Goal: Check status: Check status

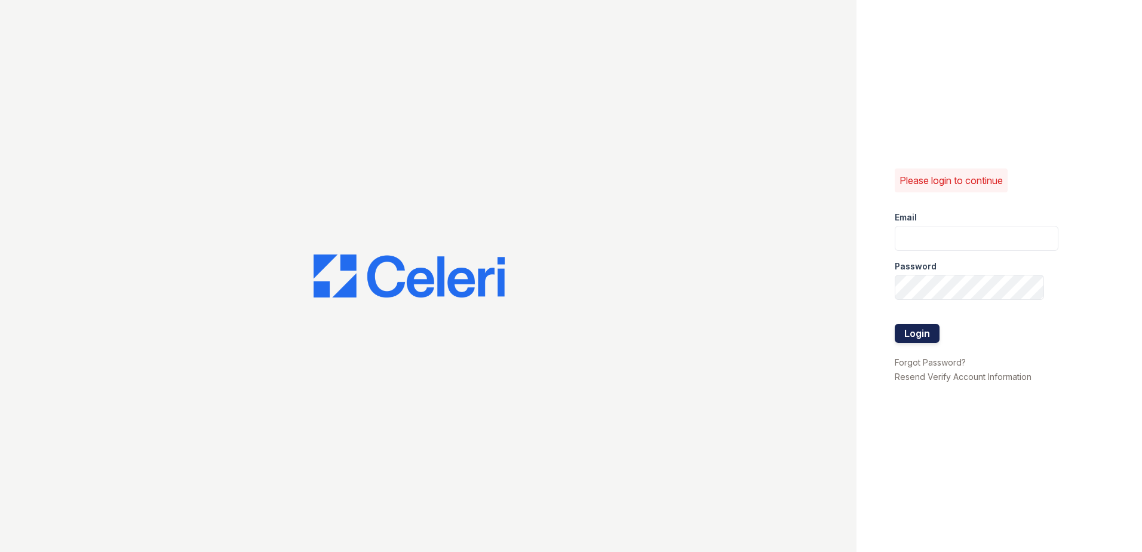
type input "[EMAIL_ADDRESS][DOMAIN_NAME]"
click at [919, 330] on button "Login" at bounding box center [917, 333] width 45 height 19
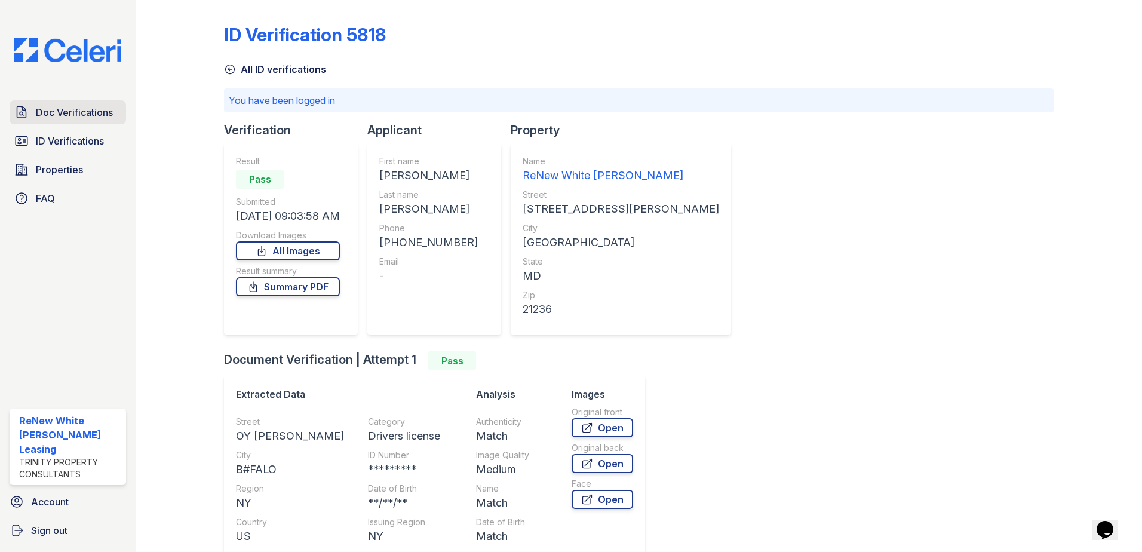
click at [54, 105] on link "Doc Verifications" at bounding box center [68, 112] width 116 height 24
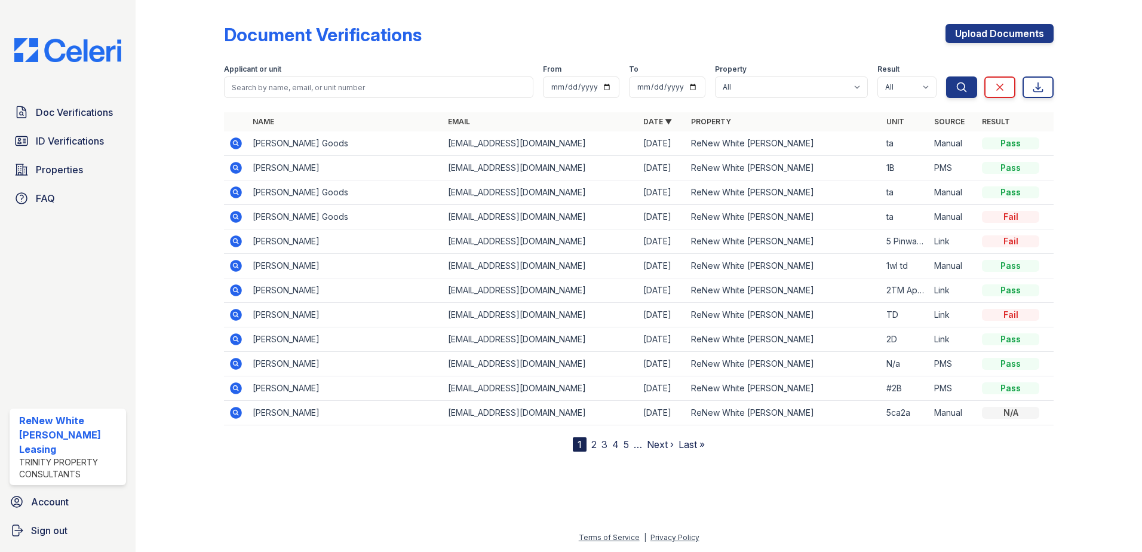
click at [236, 245] on icon at bounding box center [236, 241] width 12 height 12
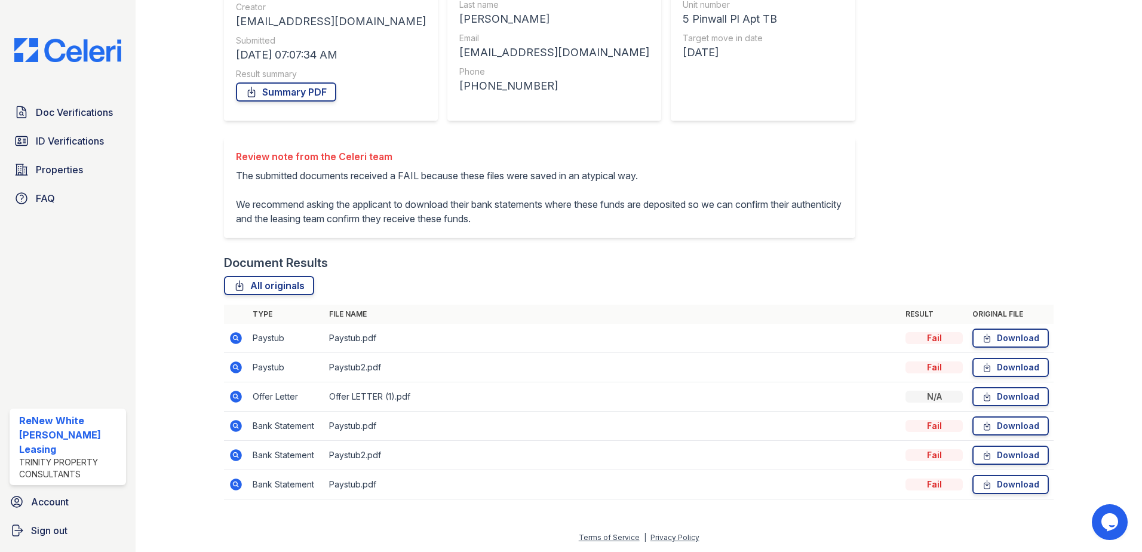
scroll to position [171, 0]
click at [237, 427] on icon at bounding box center [236, 426] width 14 height 14
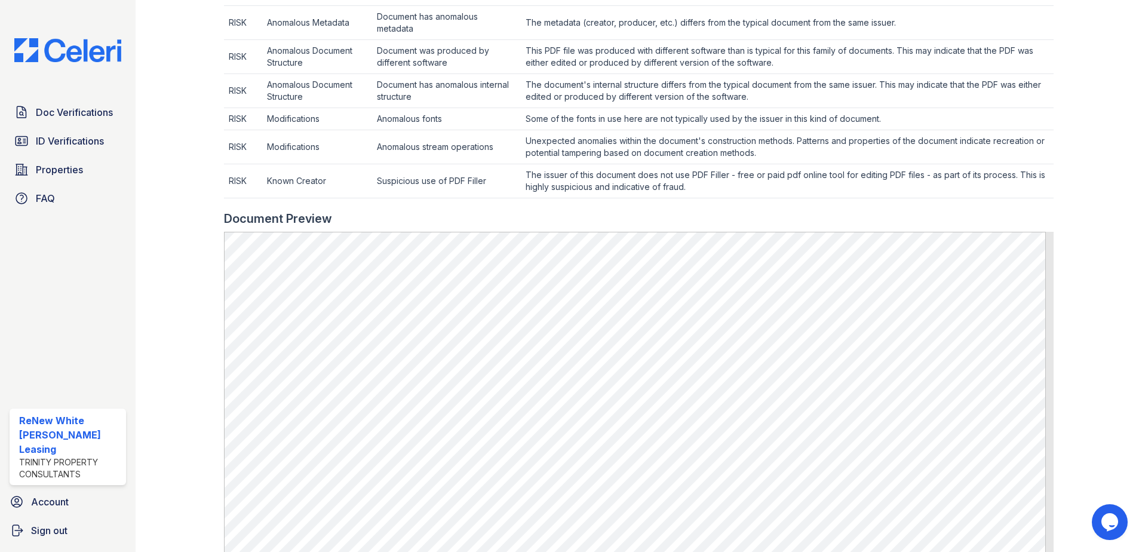
scroll to position [478, 0]
click at [62, 111] on span "Doc Verifications" at bounding box center [74, 112] width 77 height 14
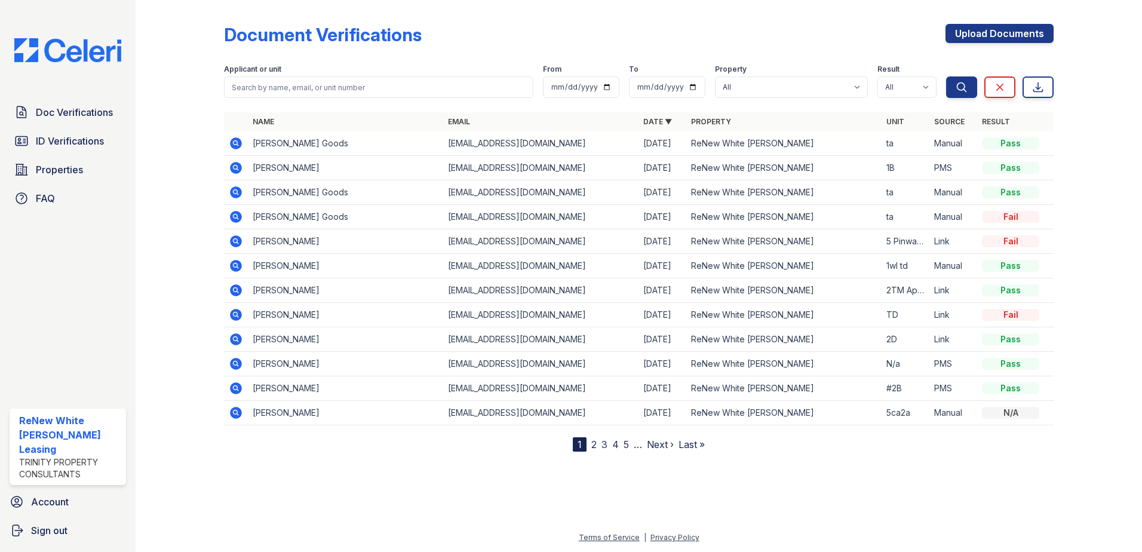
click at [232, 314] on icon at bounding box center [236, 315] width 12 height 12
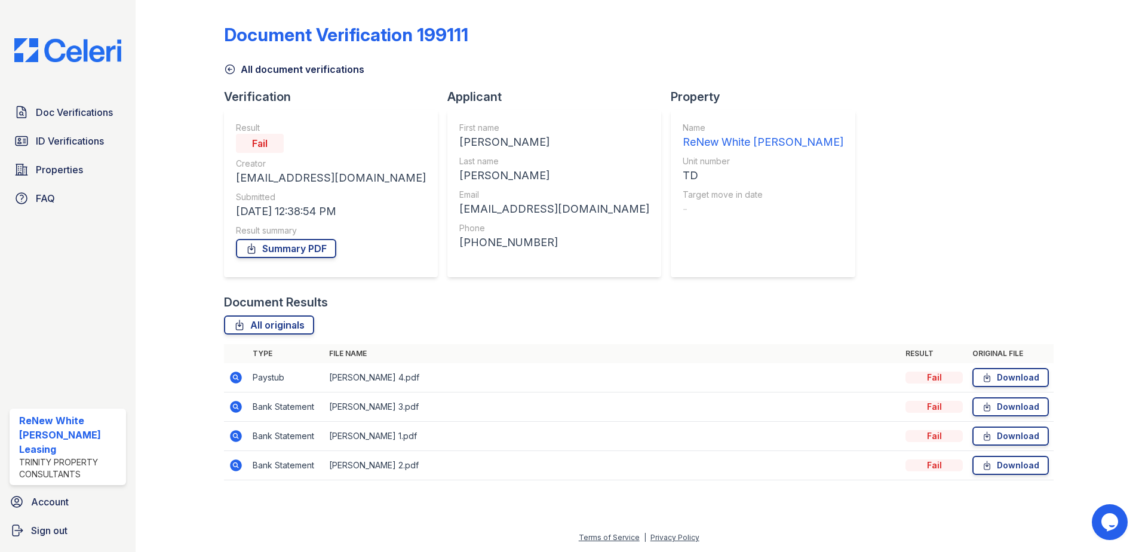
click at [231, 381] on icon at bounding box center [236, 377] width 14 height 14
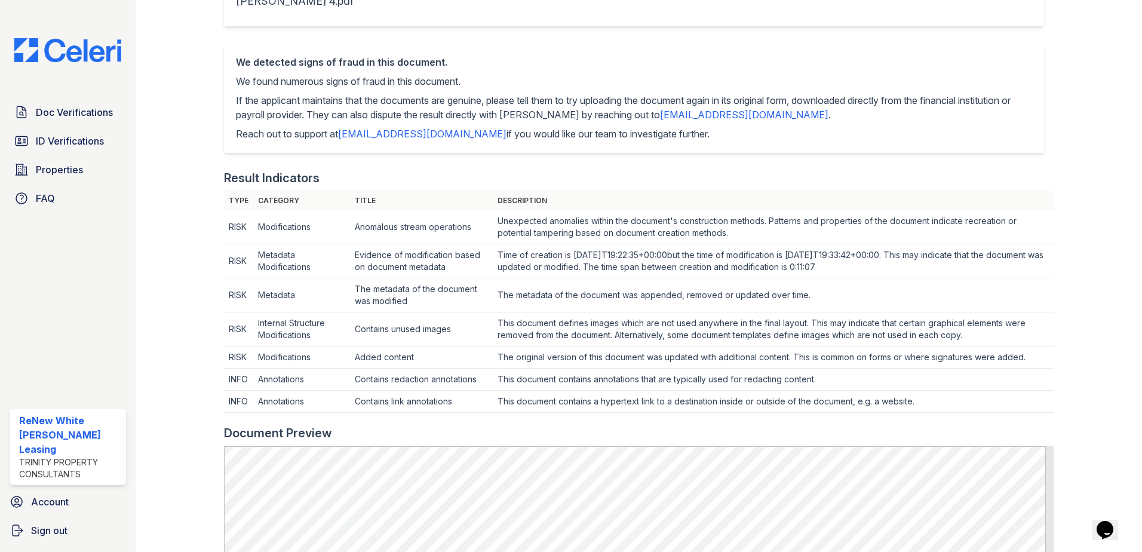
scroll to position [538, 0]
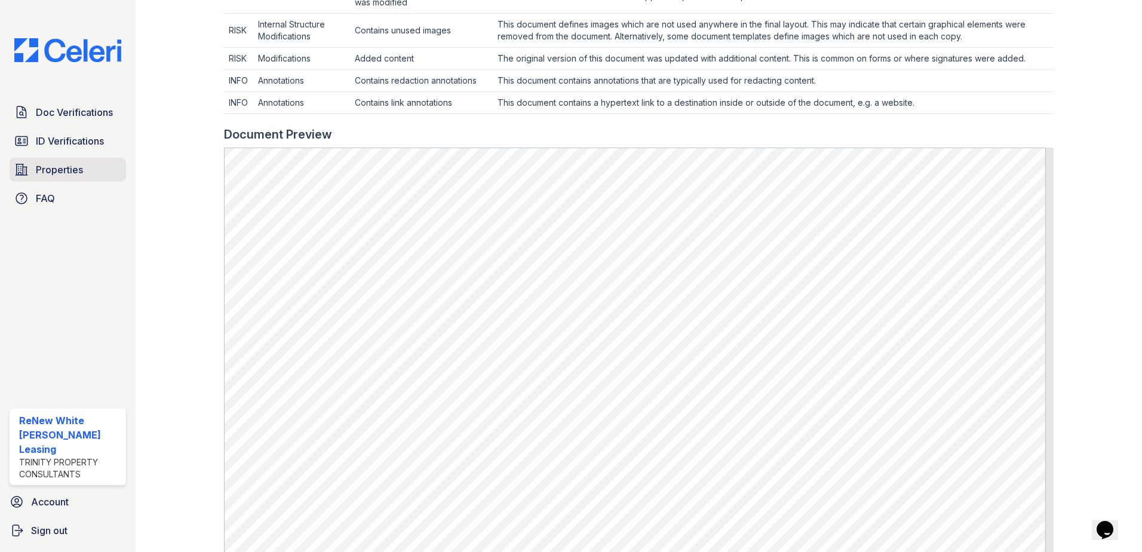
click at [41, 174] on span "Properties" at bounding box center [59, 169] width 47 height 14
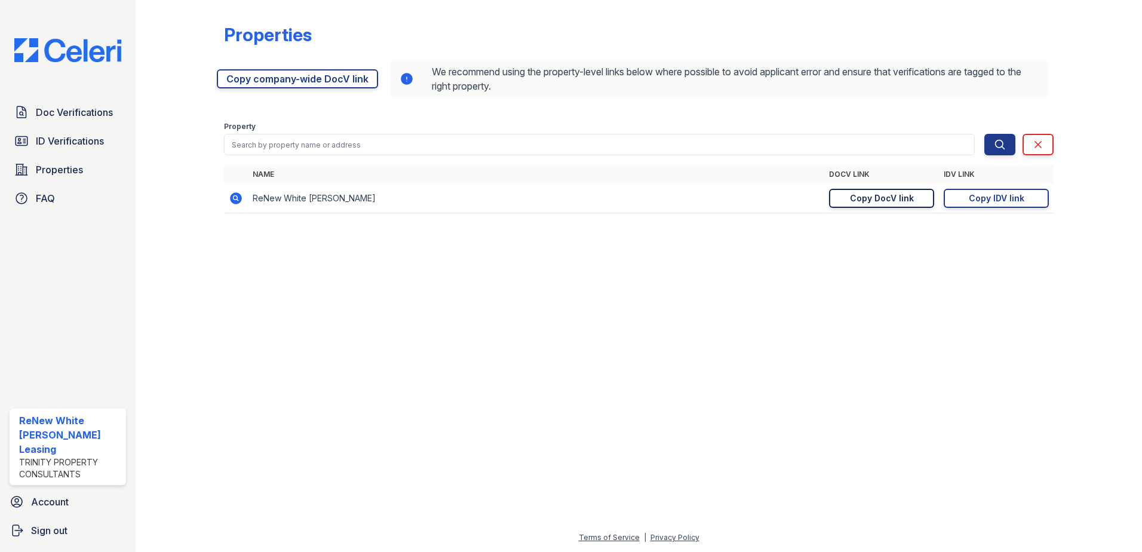
click at [864, 195] on div "Copy DocV link" at bounding box center [882, 198] width 64 height 12
click at [54, 144] on span "ID Verifications" at bounding box center [70, 141] width 68 height 14
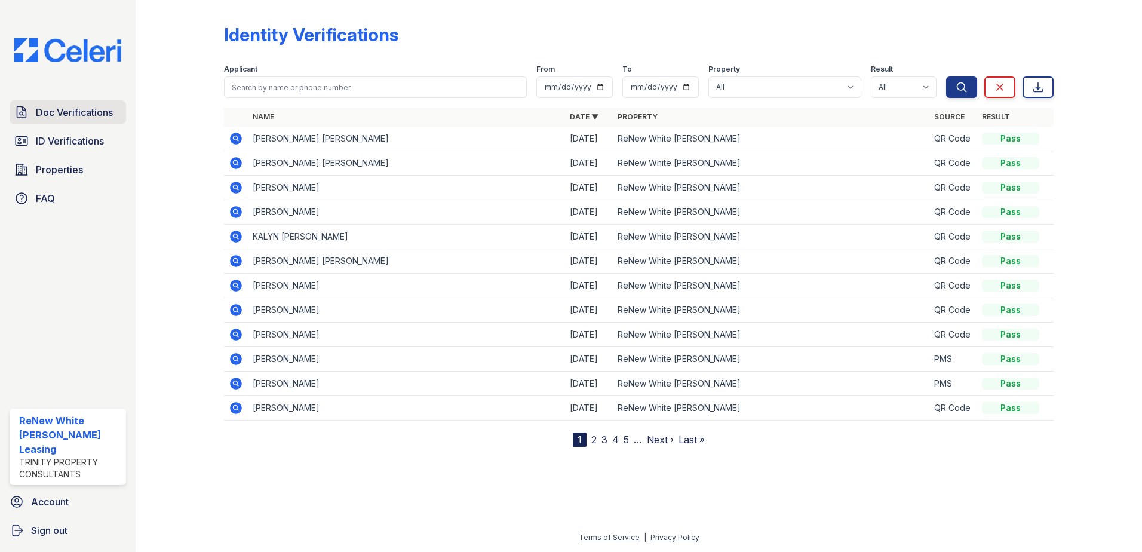
click at [96, 112] on span "Doc Verifications" at bounding box center [74, 112] width 77 height 14
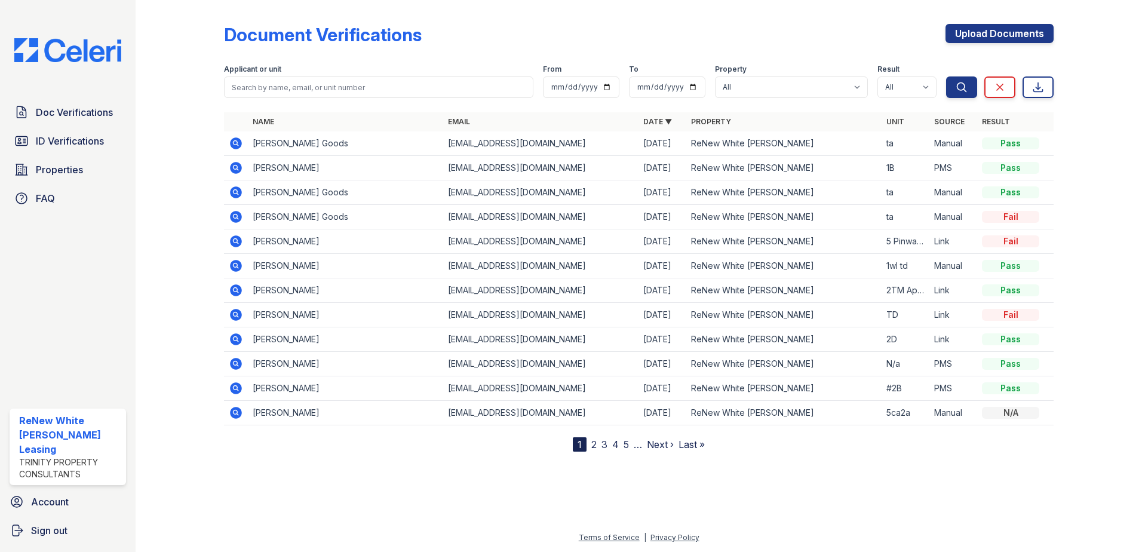
click at [231, 312] on icon at bounding box center [236, 315] width 12 height 12
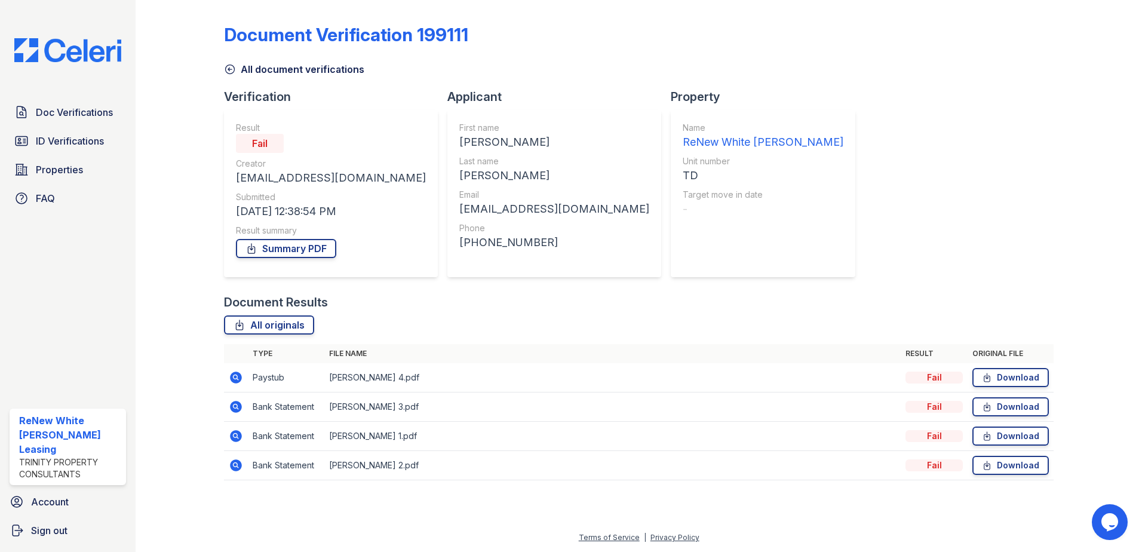
click at [237, 374] on icon at bounding box center [236, 378] width 12 height 12
